Goal: Information Seeking & Learning: Learn about a topic

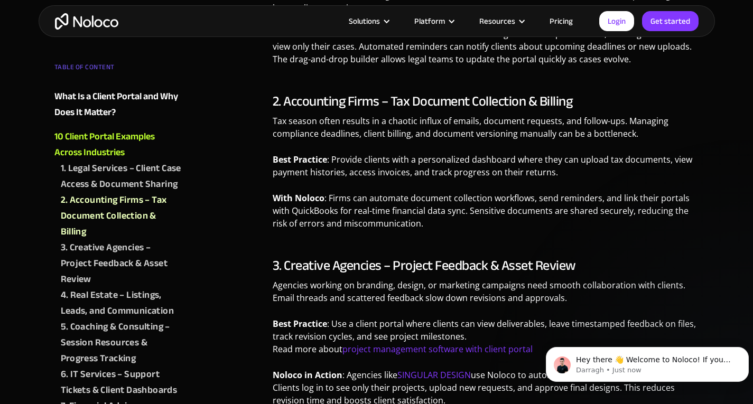
scroll to position [951, 0]
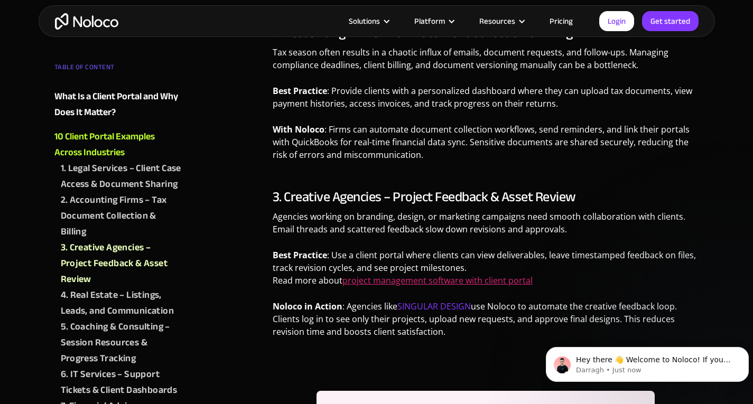
click at [493, 283] on link "project management software with client portal" at bounding box center [437, 281] width 190 height 12
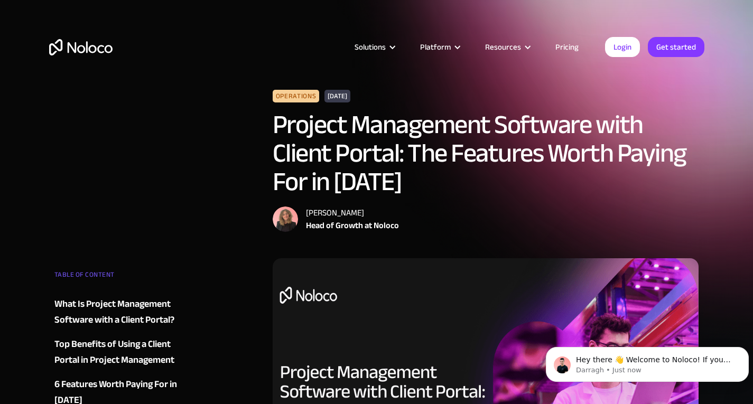
scroll to position [211, 0]
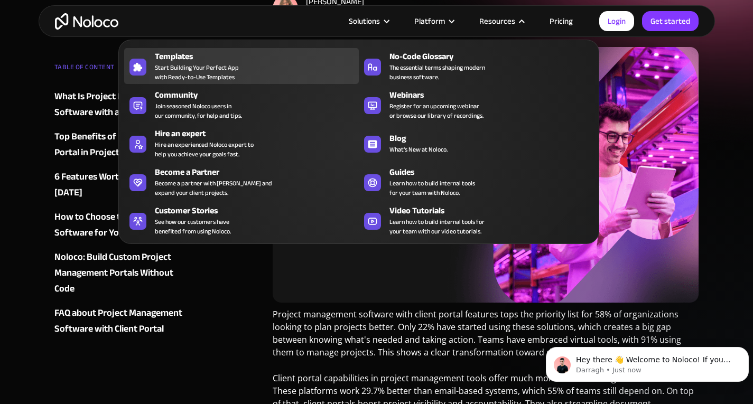
click at [176, 64] on span "Start Building Your Perfect App with Ready-to-Use Templates" at bounding box center [197, 72] width 84 height 19
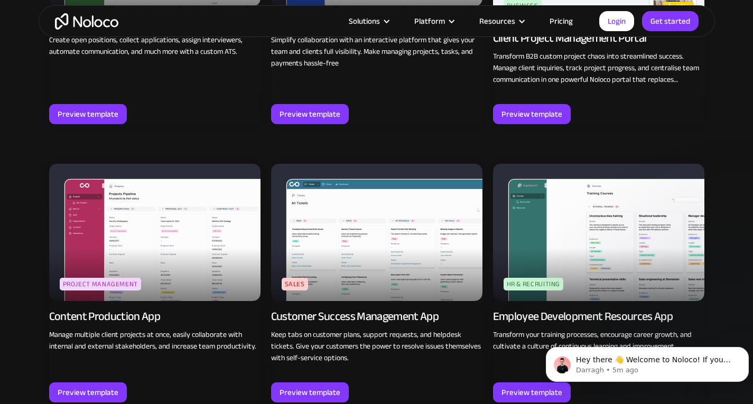
scroll to position [1003, 0]
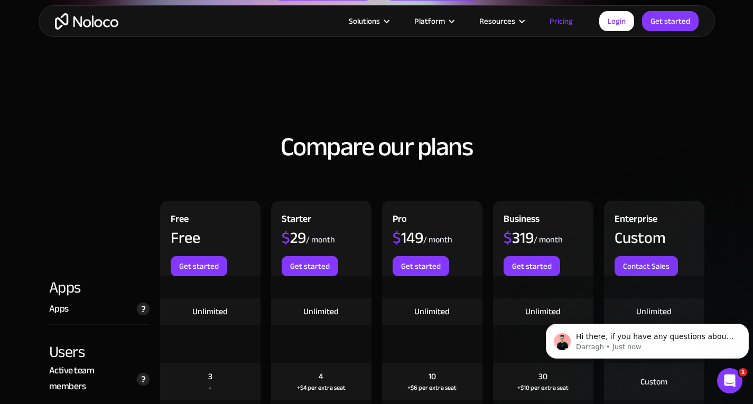
scroll to position [951, 0]
